Goal: Information Seeking & Learning: Learn about a topic

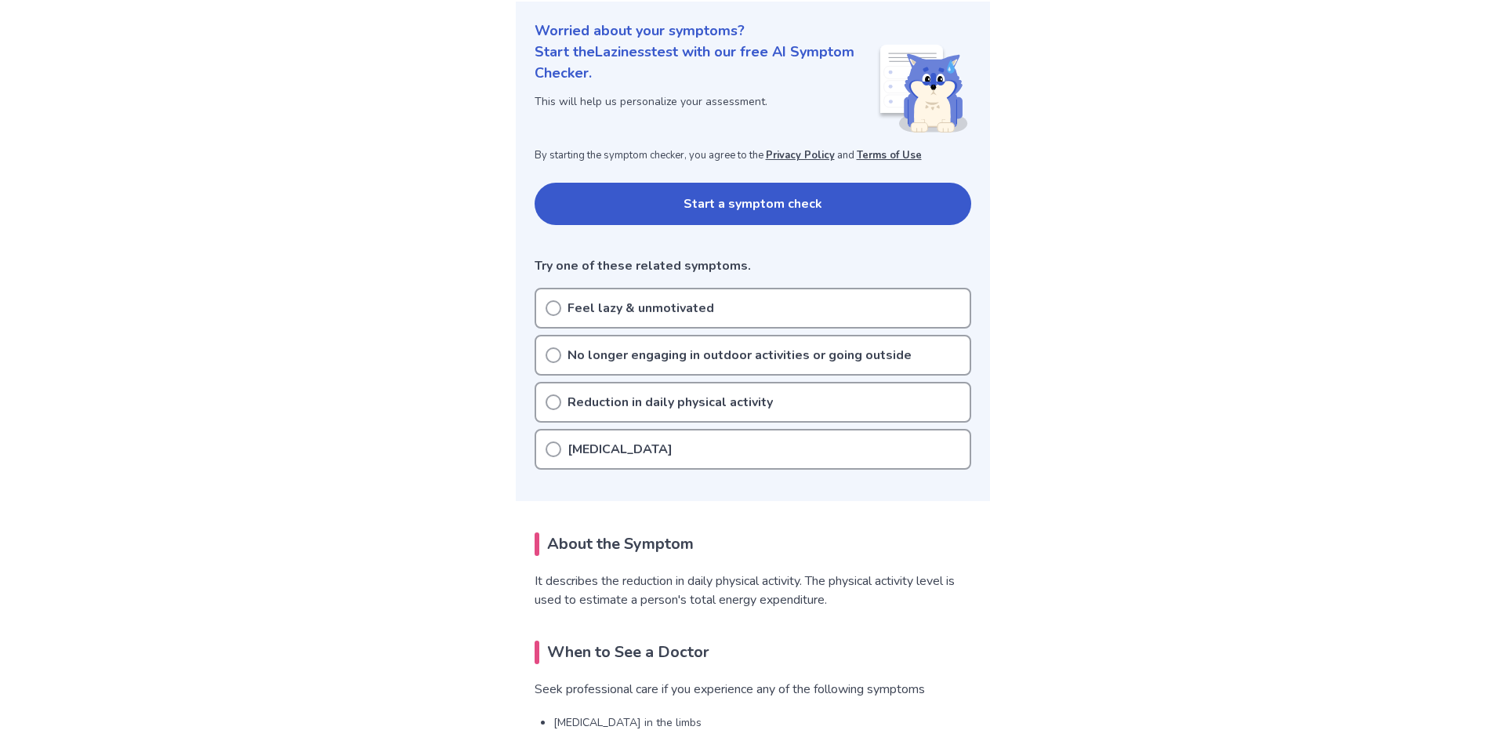
scroll to position [188, 0]
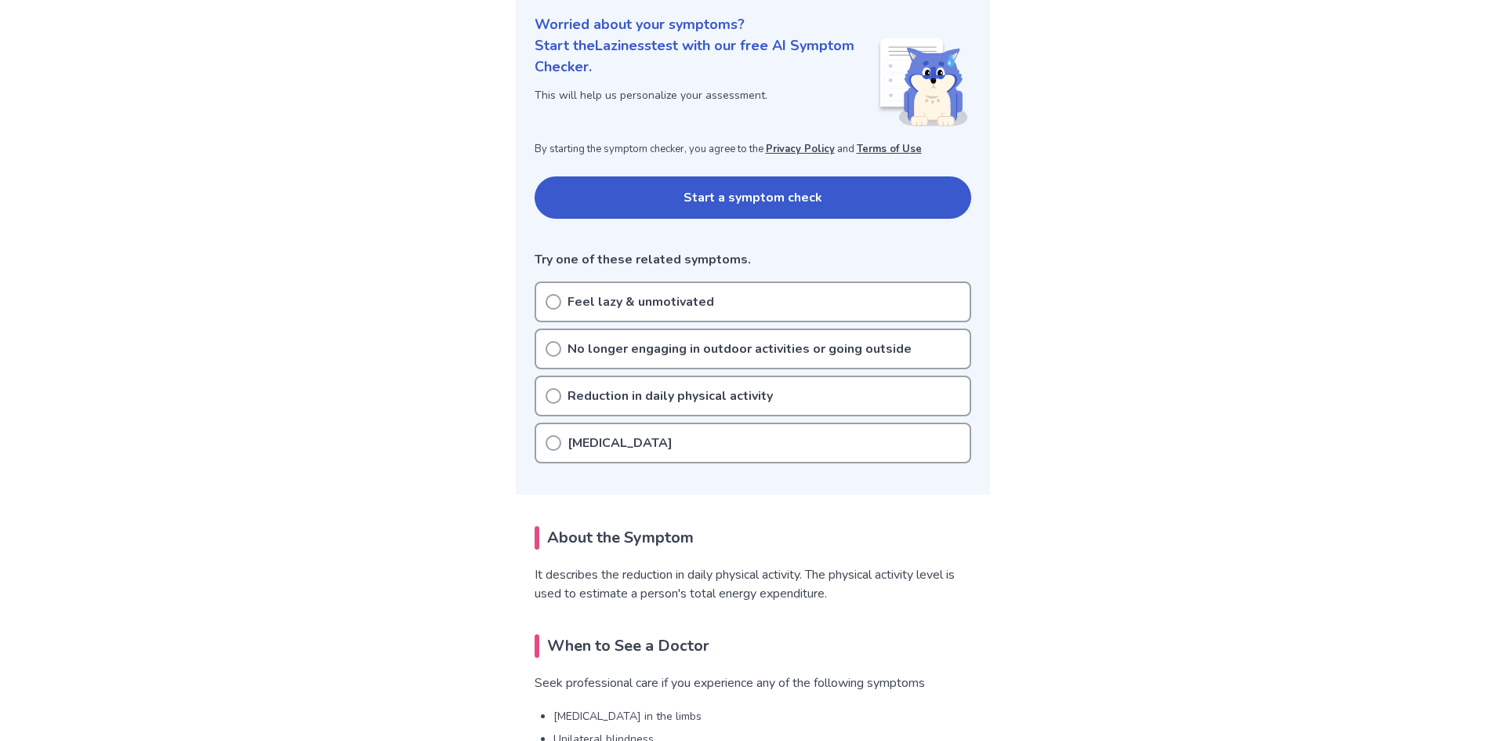
click at [546, 299] on circle at bounding box center [553, 302] width 14 height 14
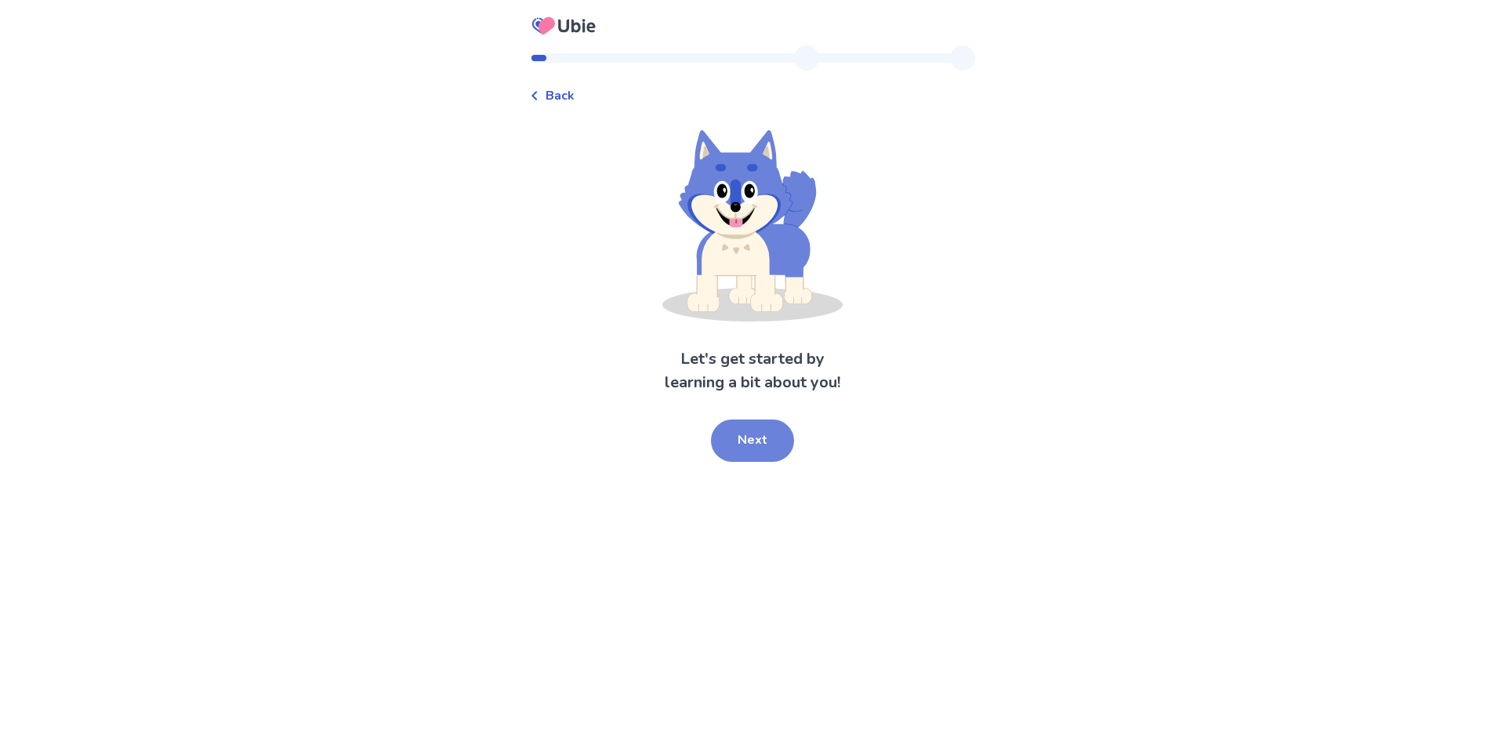
click at [733, 426] on button "Next" at bounding box center [752, 440] width 83 height 42
